Goal: Information Seeking & Learning: Learn about a topic

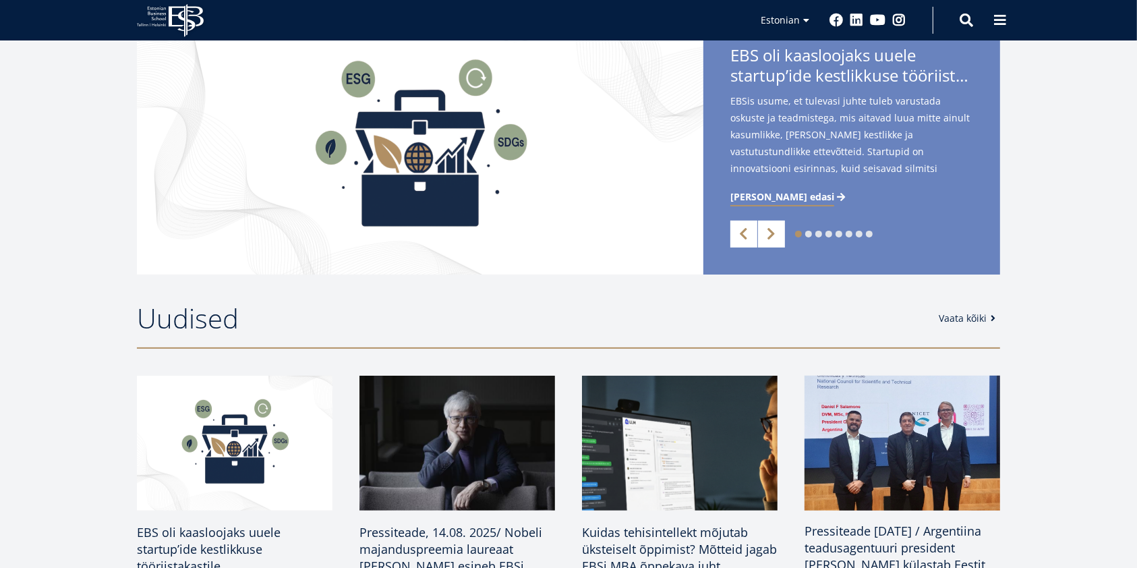
scroll to position [449, 0]
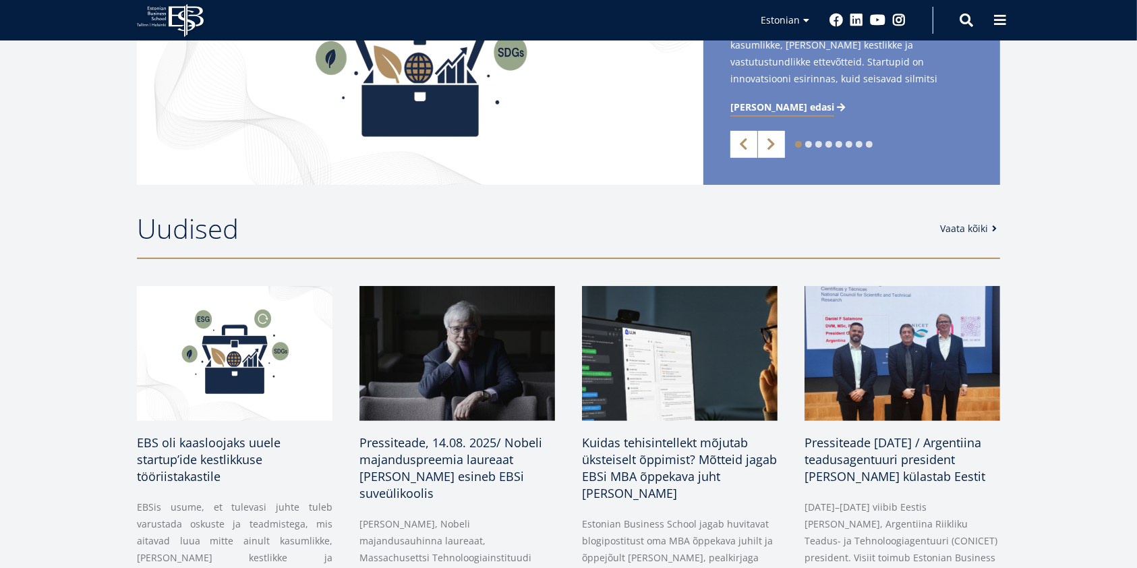
click at [965, 223] on link "Vaata kõiki" at bounding box center [970, 228] width 61 height 13
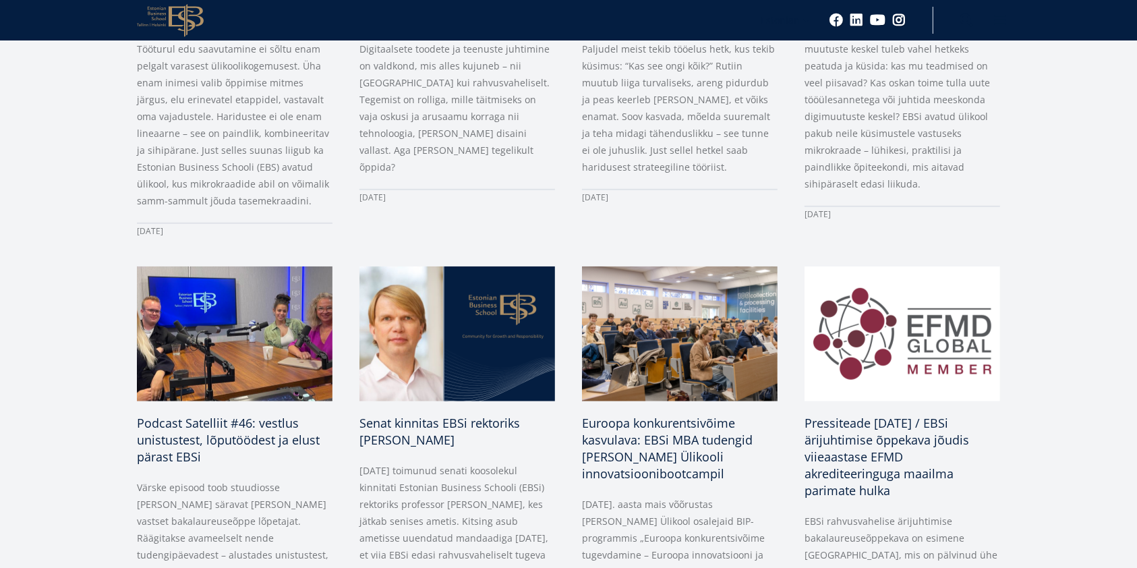
scroll to position [899, 0]
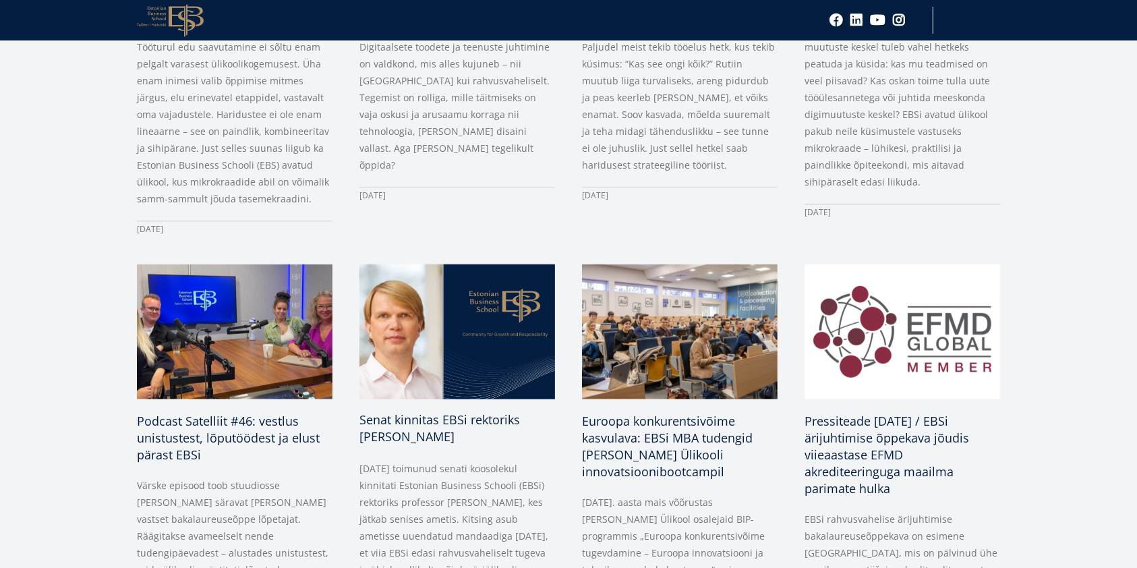
click at [469, 411] on span "Senat kinnitas EBSi rektoriks [PERSON_NAME]" at bounding box center [439, 427] width 161 height 33
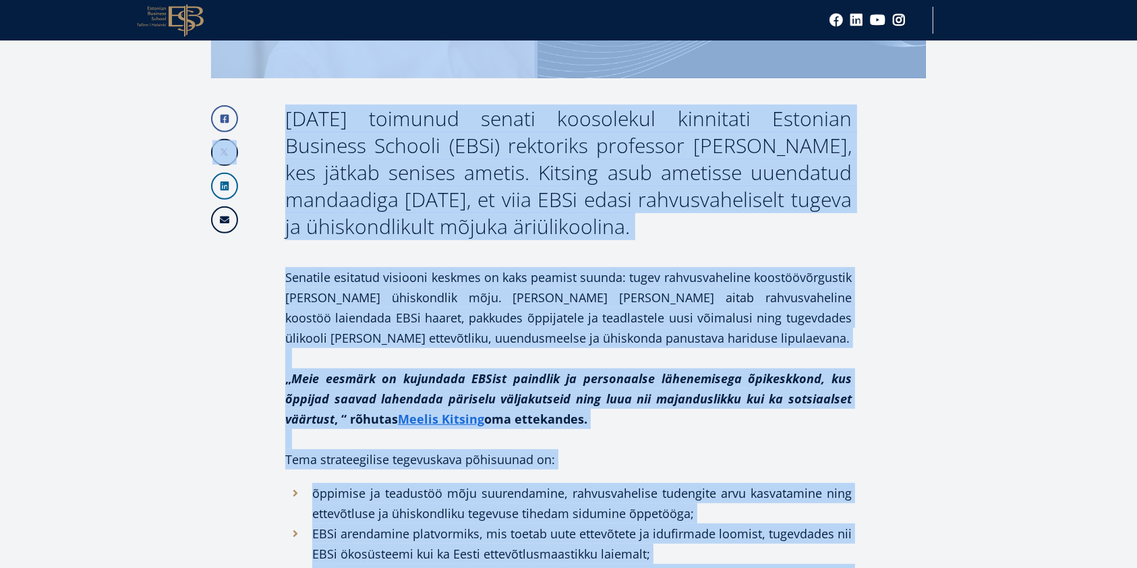
scroll to position [520, 0]
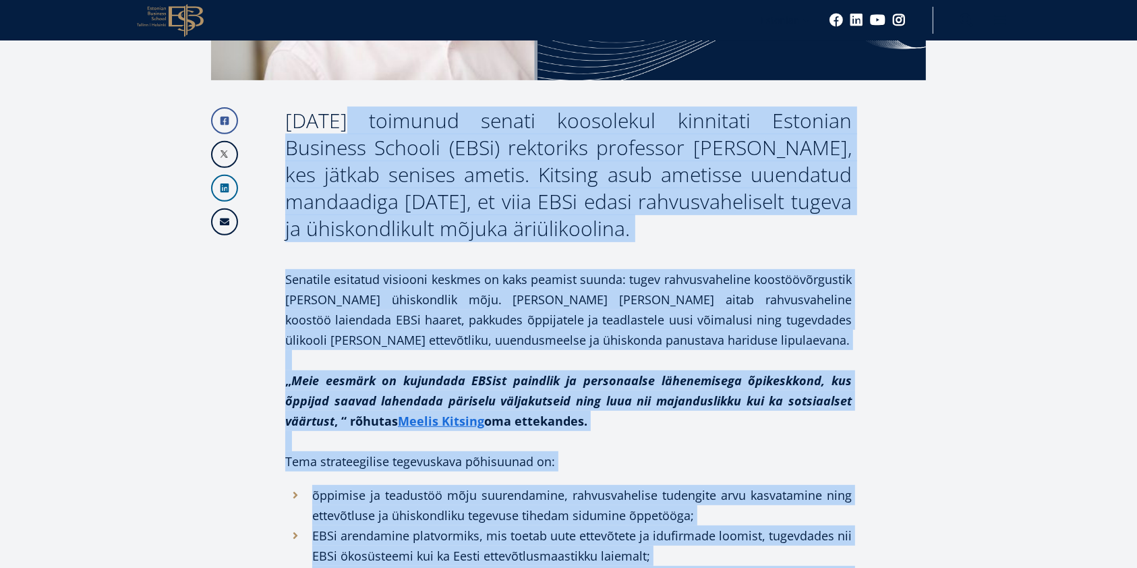
drag, startPoint x: 680, startPoint y: 491, endPoint x: 283, endPoint y: 127, distance: 538.5
copy div "4. loremi dolorsit ametco adipiscing elitseddo Eiusmodt Incididu Utlabor (ETDo)…"
